Goal: Transaction & Acquisition: Book appointment/travel/reservation

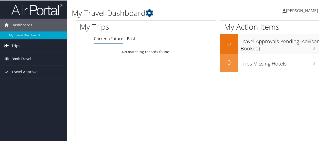
click at [15, 46] on span "Trips" at bounding box center [16, 45] width 9 height 13
click at [20, 82] on span "Book Travel" at bounding box center [22, 81] width 20 height 13
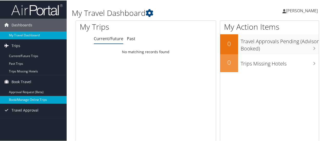
click at [21, 98] on link "Book/Manage Online Trips" at bounding box center [33, 100] width 67 height 8
